Goal: Task Accomplishment & Management: Manage account settings

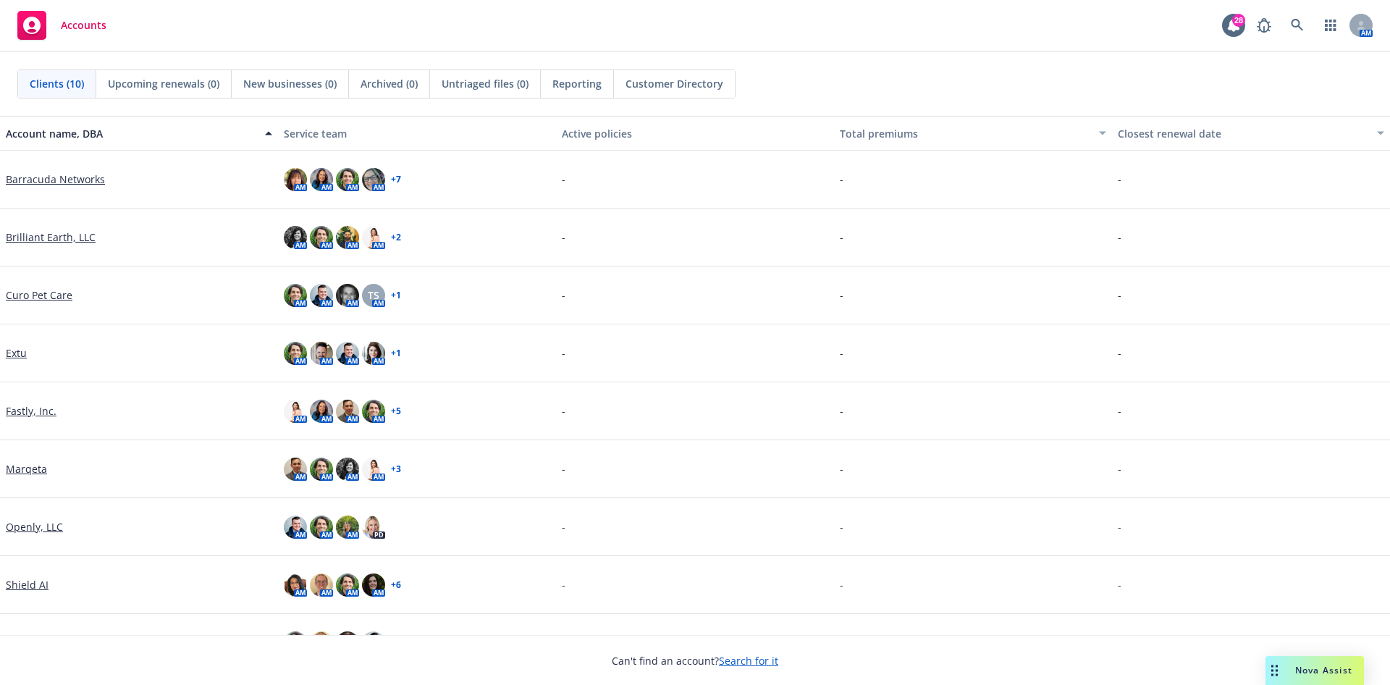
click at [35, 234] on link "Brilliant Earth, LLC" at bounding box center [51, 237] width 90 height 15
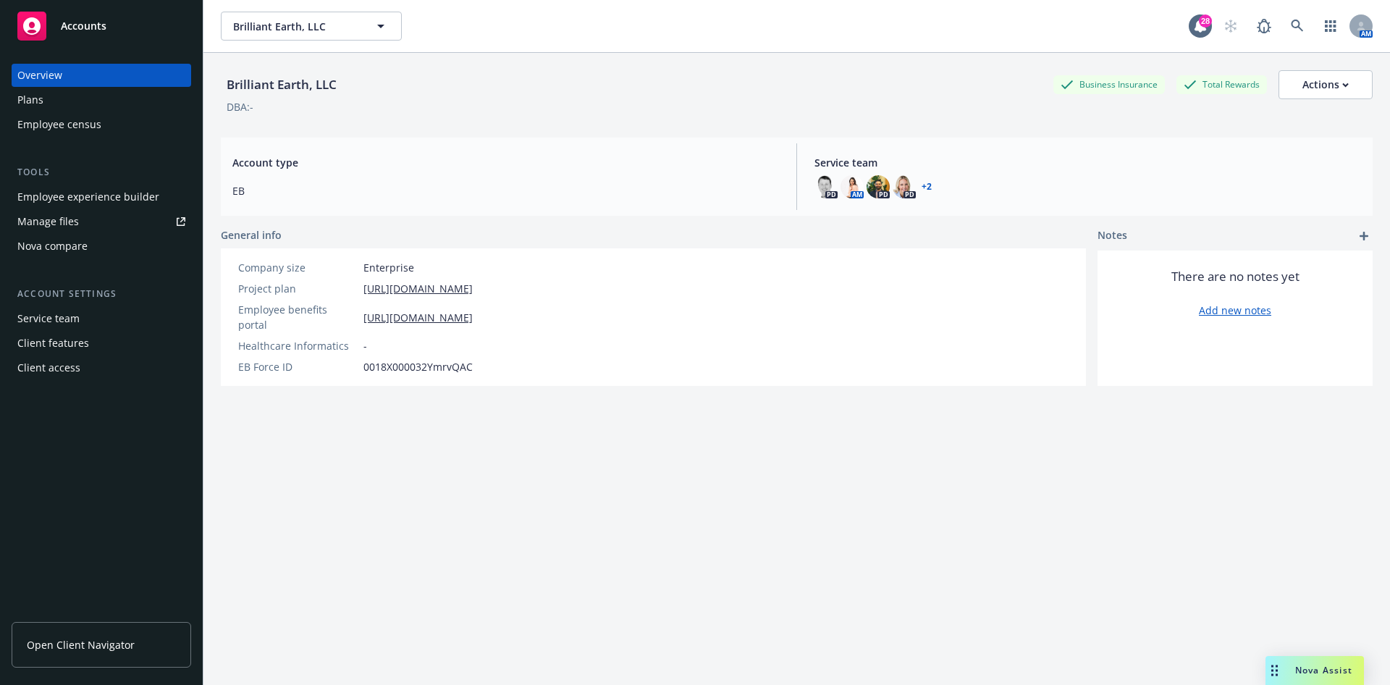
click at [49, 220] on div "Manage files" at bounding box center [48, 221] width 62 height 23
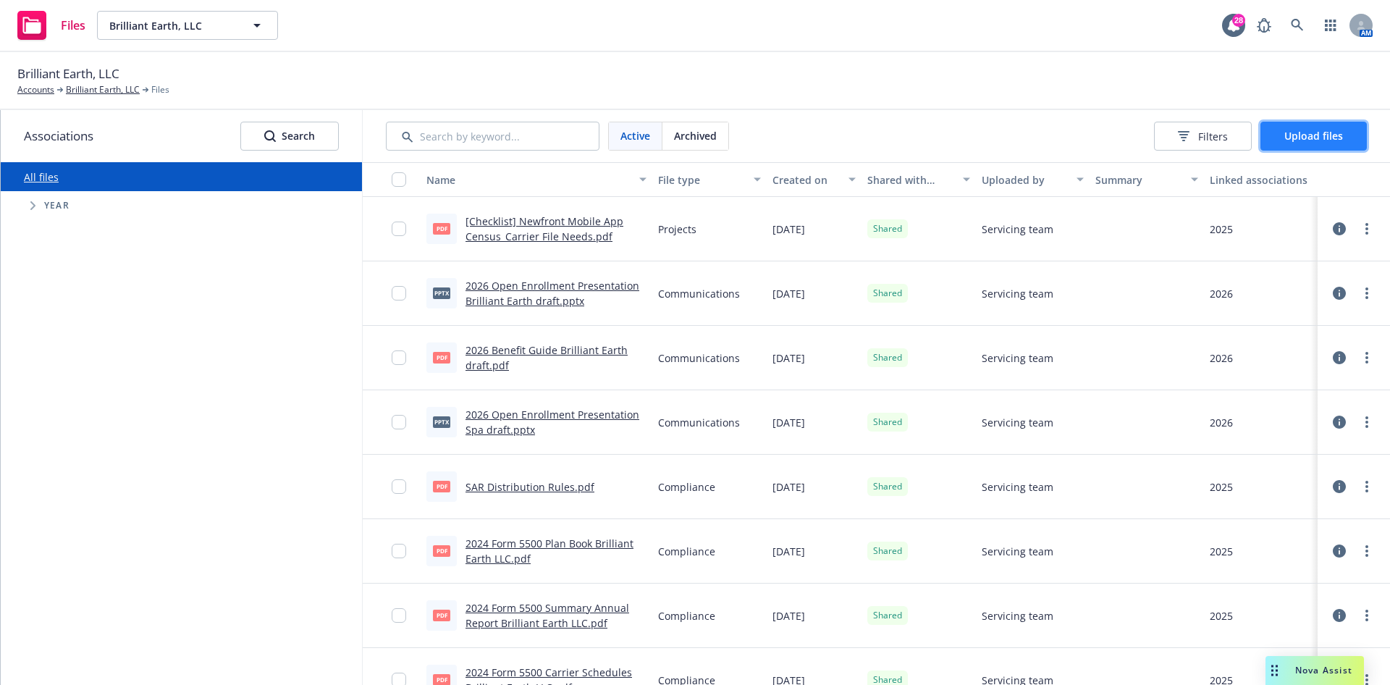
click at [1310, 130] on span "Upload files" at bounding box center [1313, 136] width 59 height 14
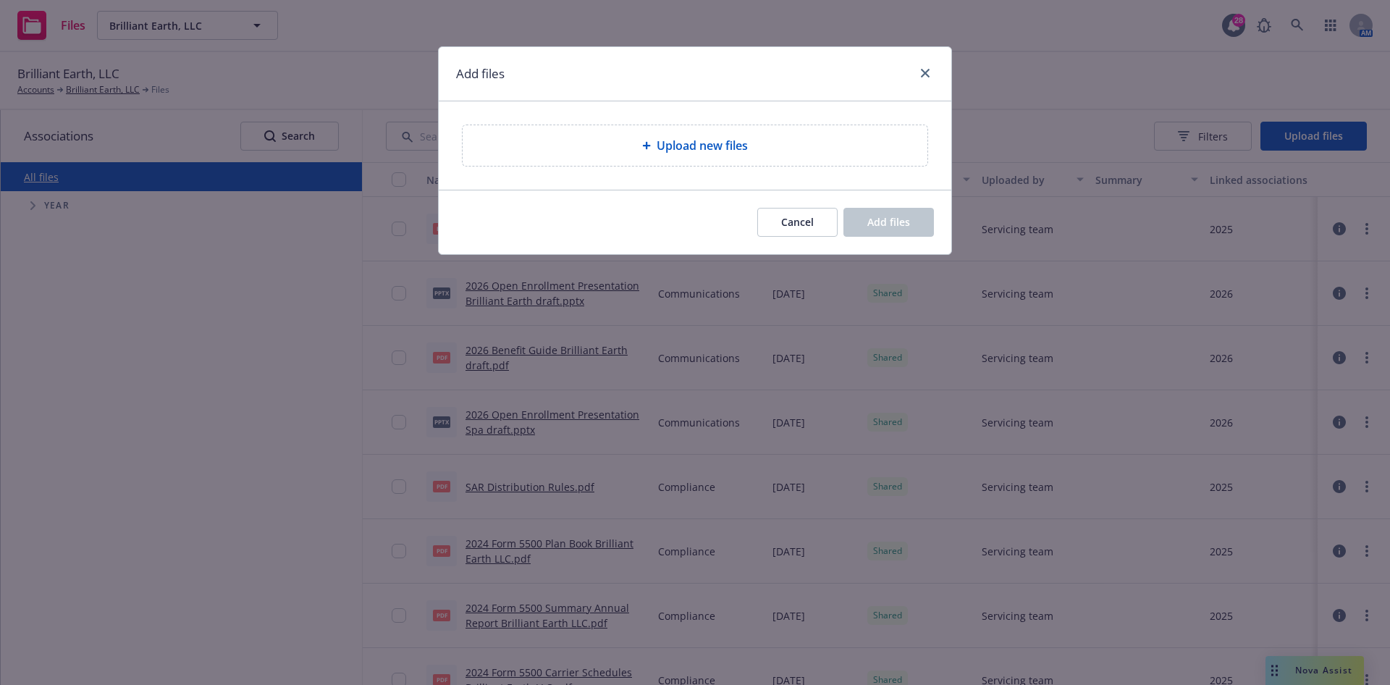
click at [741, 146] on span "Upload new files" at bounding box center [702, 145] width 91 height 17
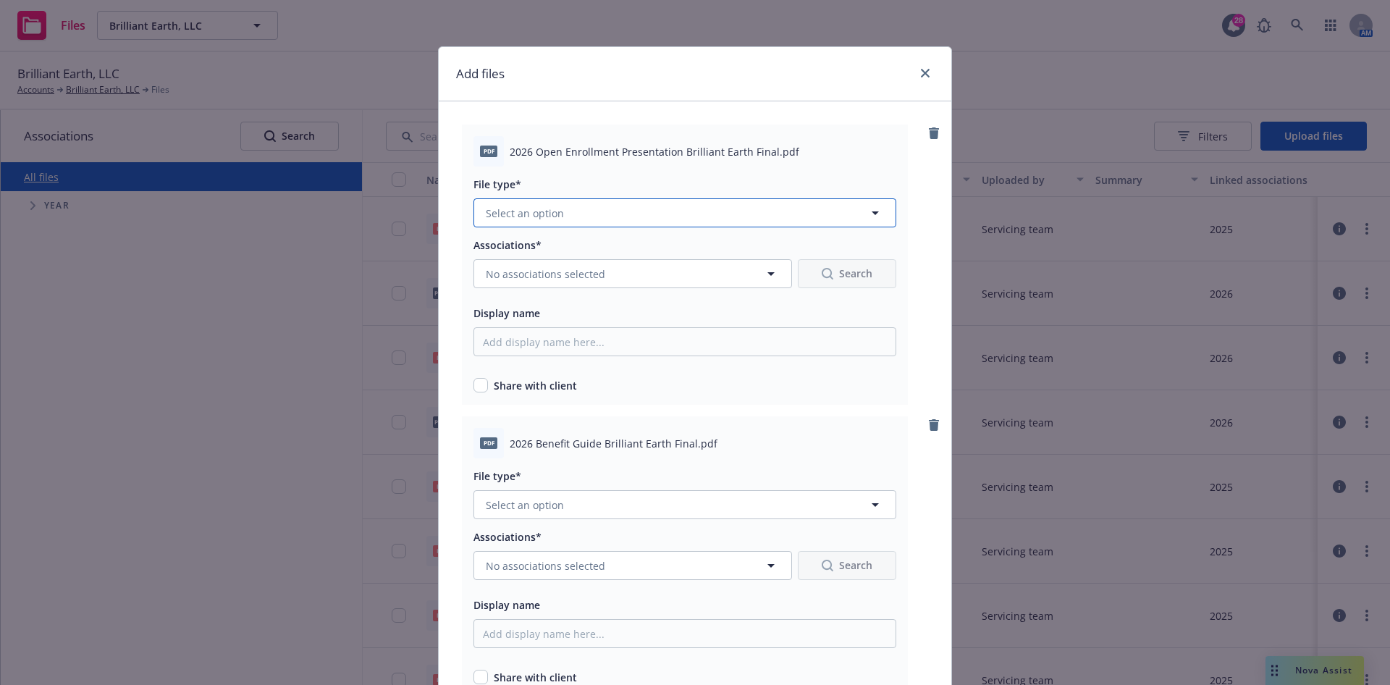
click at [771, 216] on button "Select an option" at bounding box center [684, 212] width 423 height 29
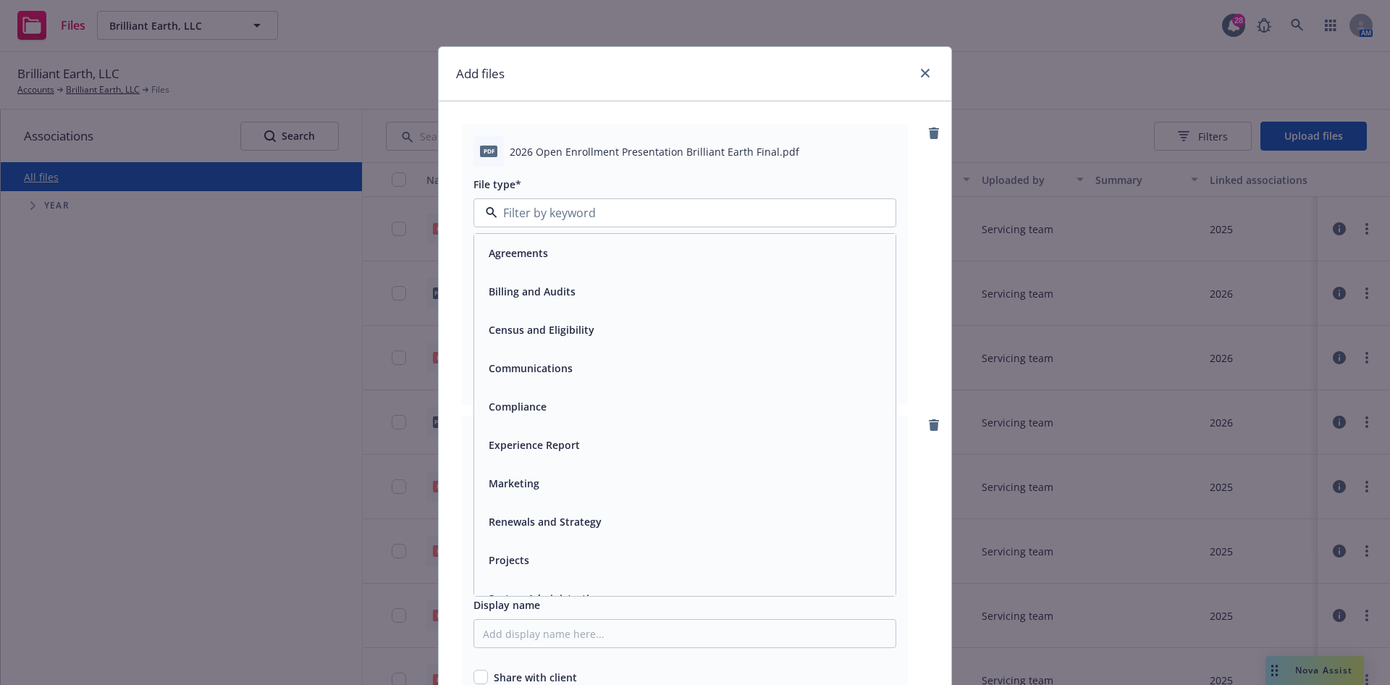
click at [565, 373] on div "Communications" at bounding box center [529, 368] width 93 height 21
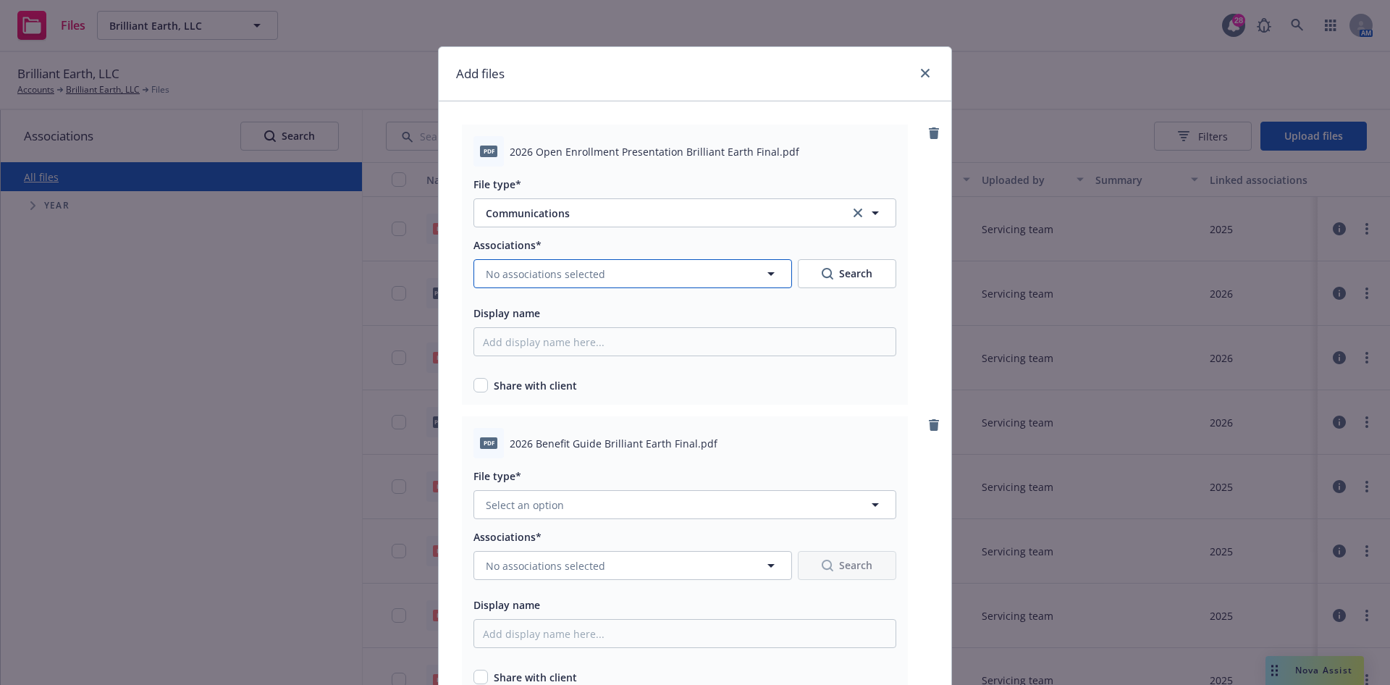
click at [569, 285] on button "No associations selected" at bounding box center [632, 273] width 319 height 29
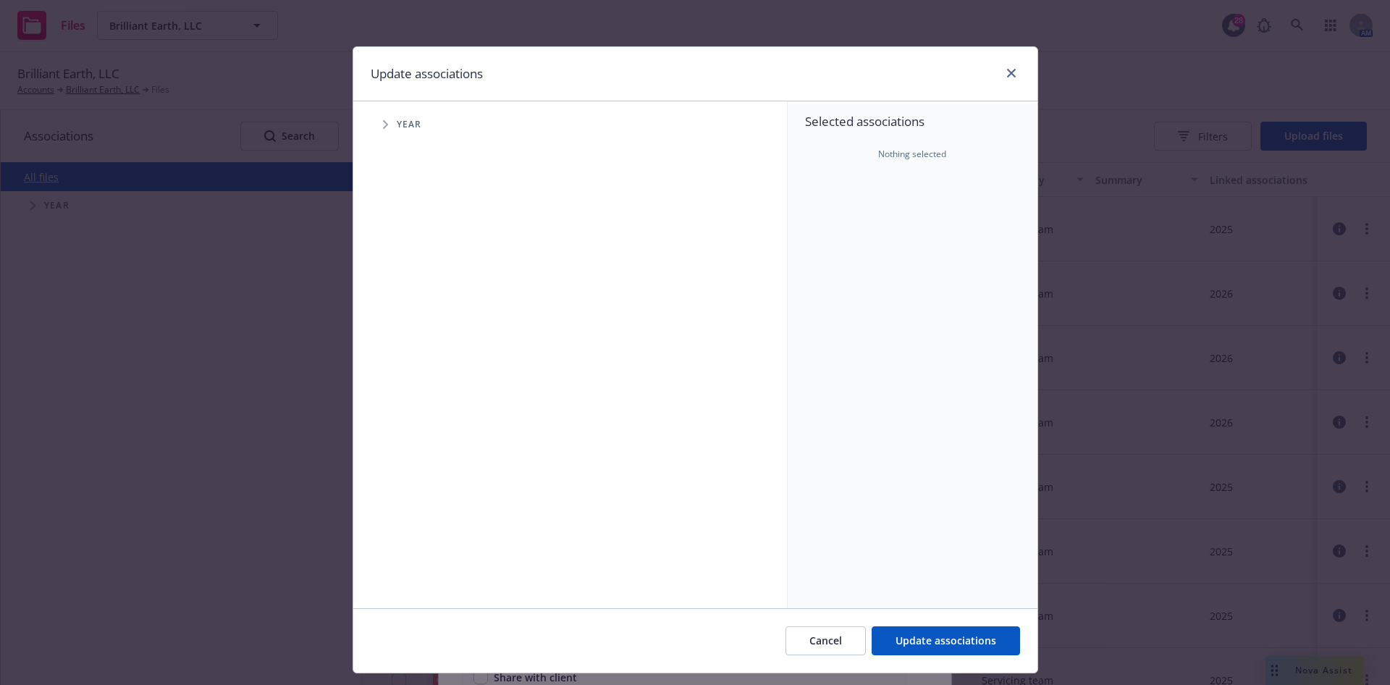
click at [383, 125] on icon "Tree Example" at bounding box center [386, 124] width 6 height 9
click at [415, 354] on input "Tree Example" at bounding box center [422, 356] width 14 height 14
checkbox input "true"
click at [975, 641] on span "Update associations" at bounding box center [946, 640] width 101 height 14
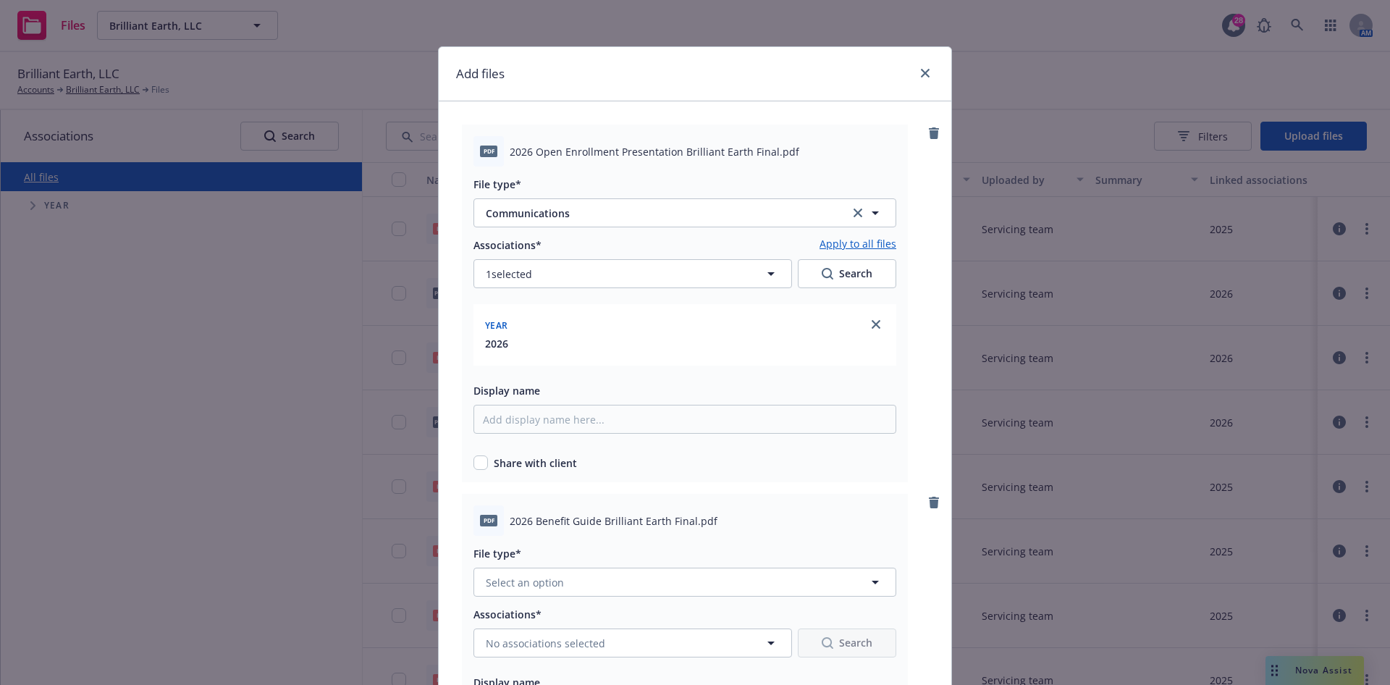
click at [874, 241] on link "Apply to all files" at bounding box center [858, 244] width 77 height 17
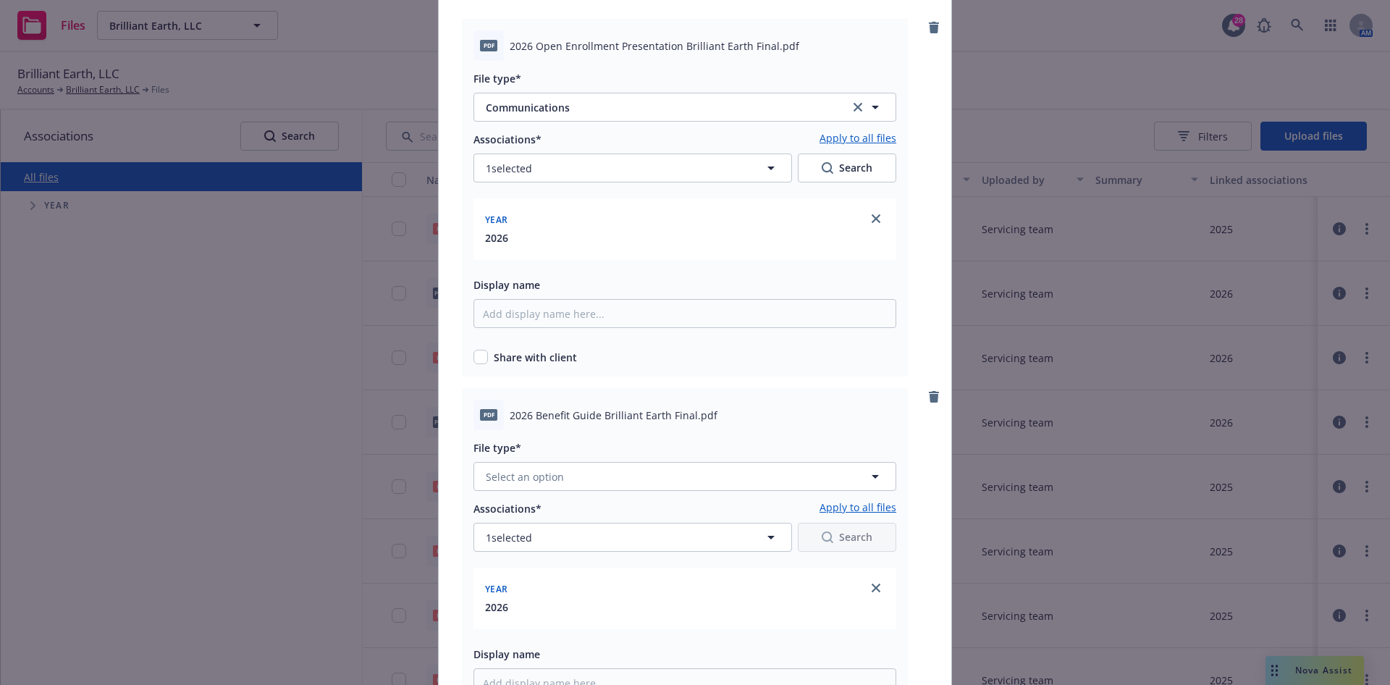
scroll to position [217, 0]
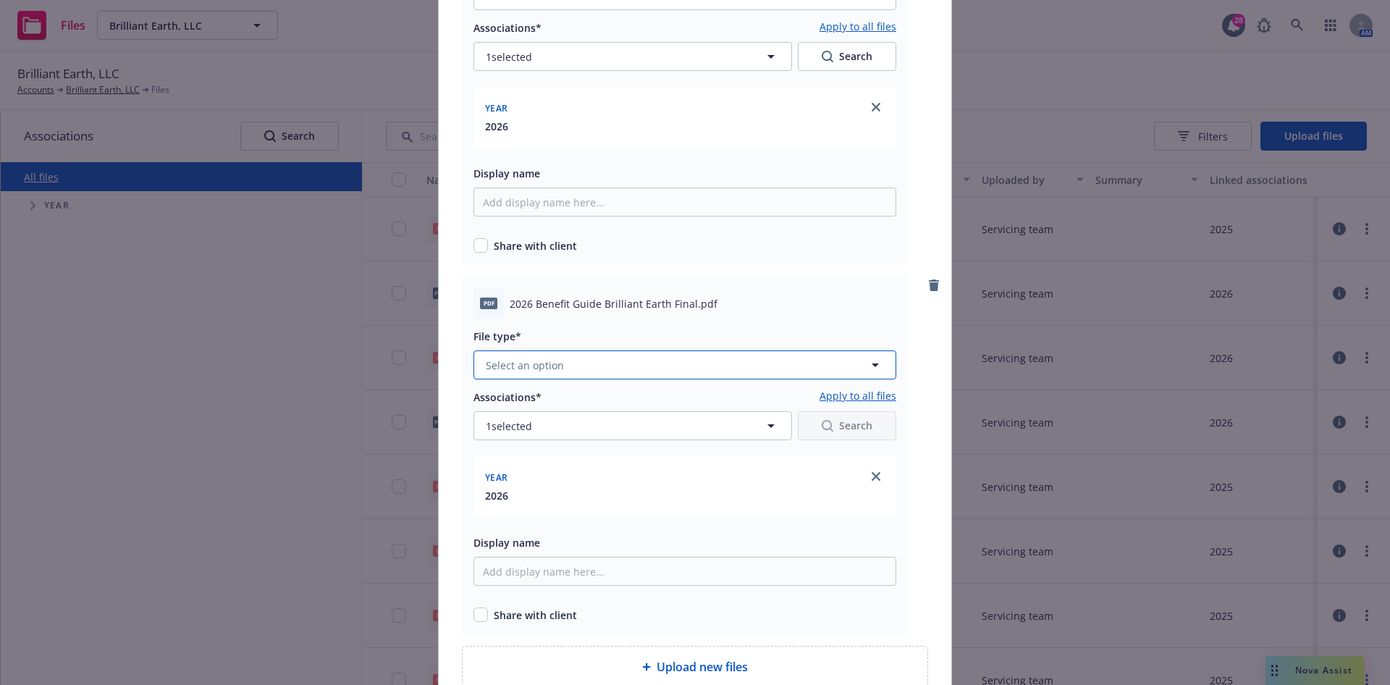
click at [606, 361] on button "Select an option" at bounding box center [684, 364] width 423 height 29
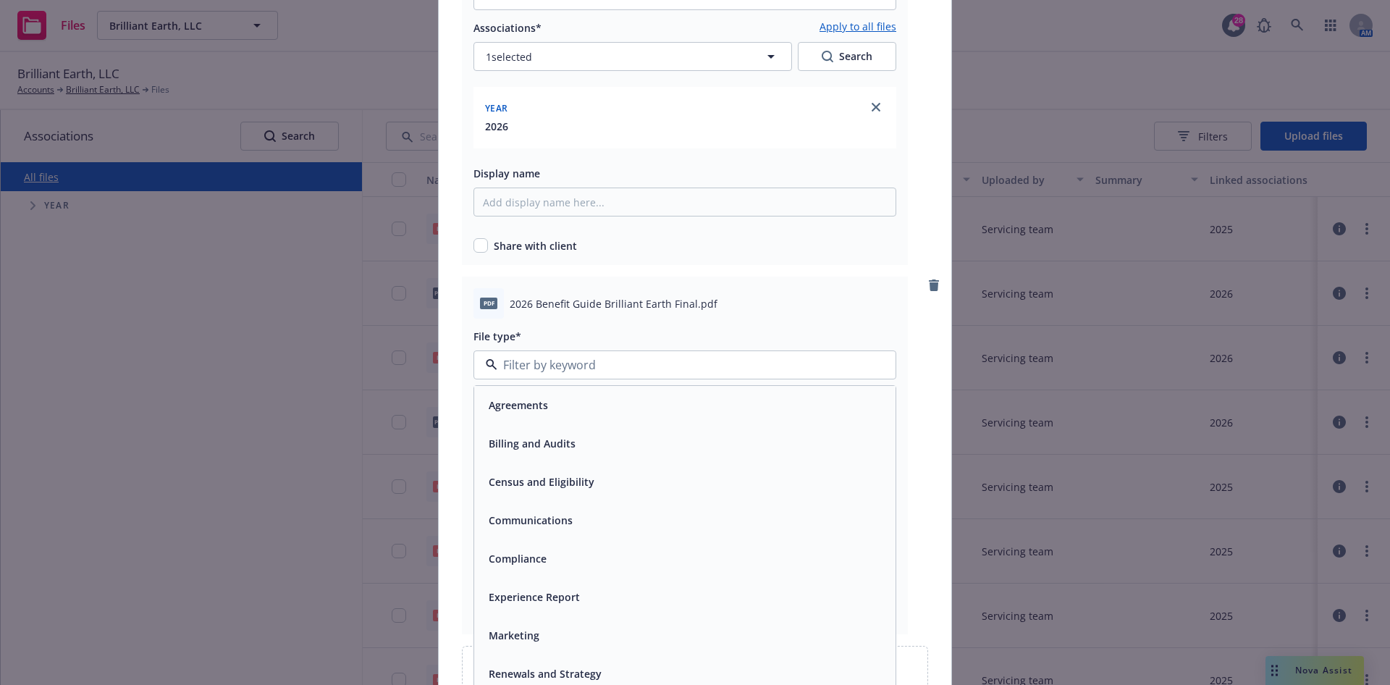
click at [583, 518] on div "Communications" at bounding box center [685, 520] width 404 height 21
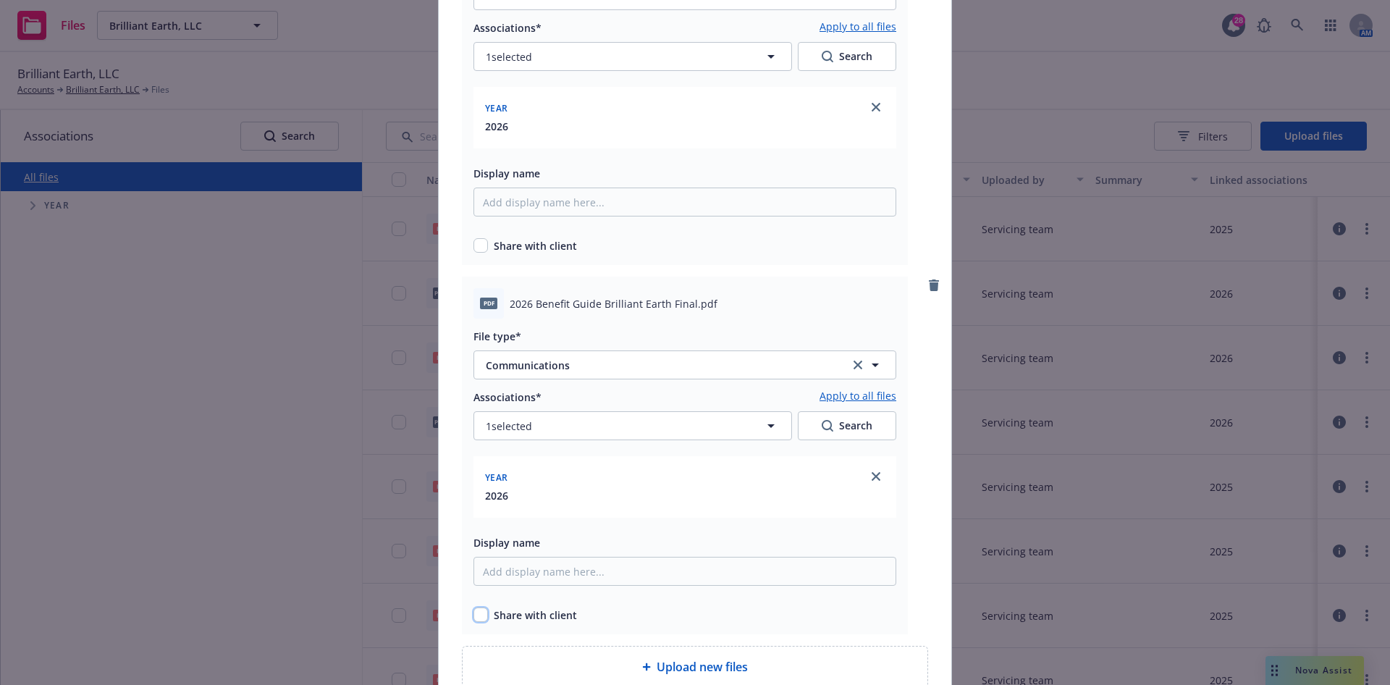
click at [474, 617] on input "checkbox" at bounding box center [480, 614] width 14 height 14
checkbox input "true"
click at [473, 248] on input "checkbox" at bounding box center [480, 245] width 14 height 14
checkbox input "true"
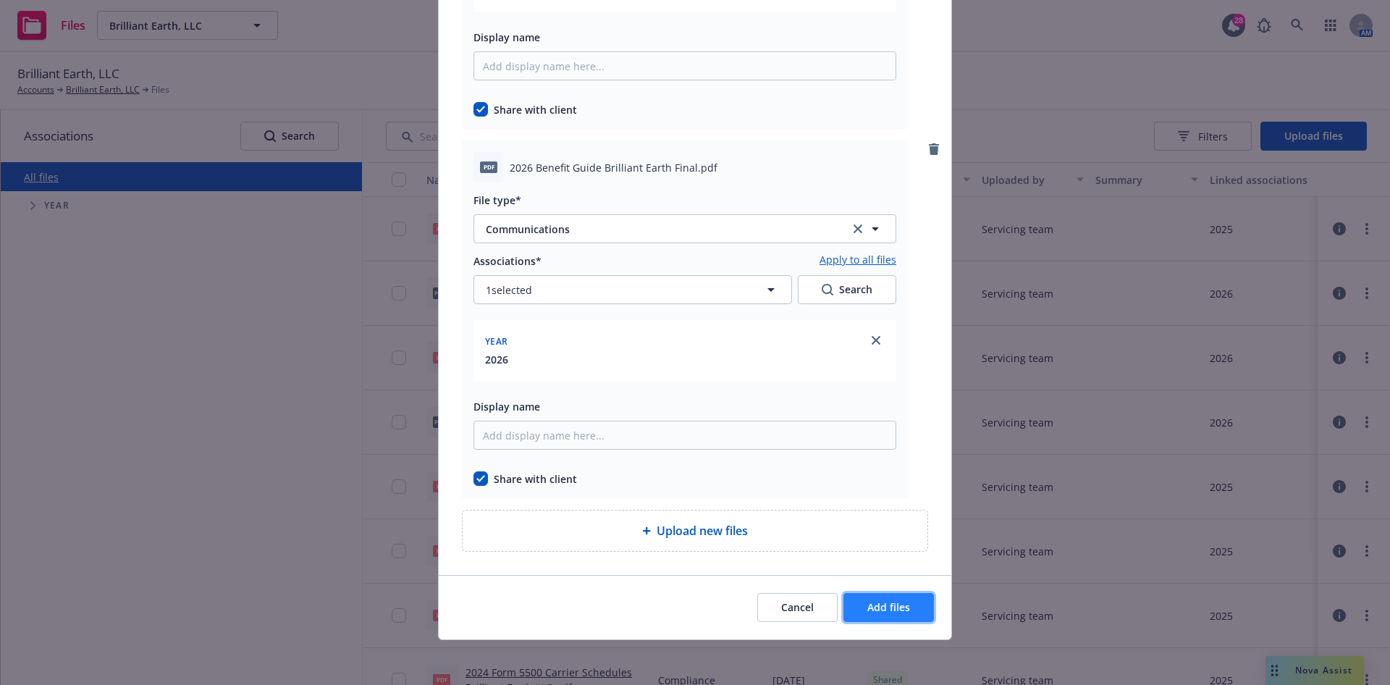
click at [877, 602] on span "Add files" at bounding box center [888, 607] width 43 height 14
